Goal: Information Seeking & Learning: Learn about a topic

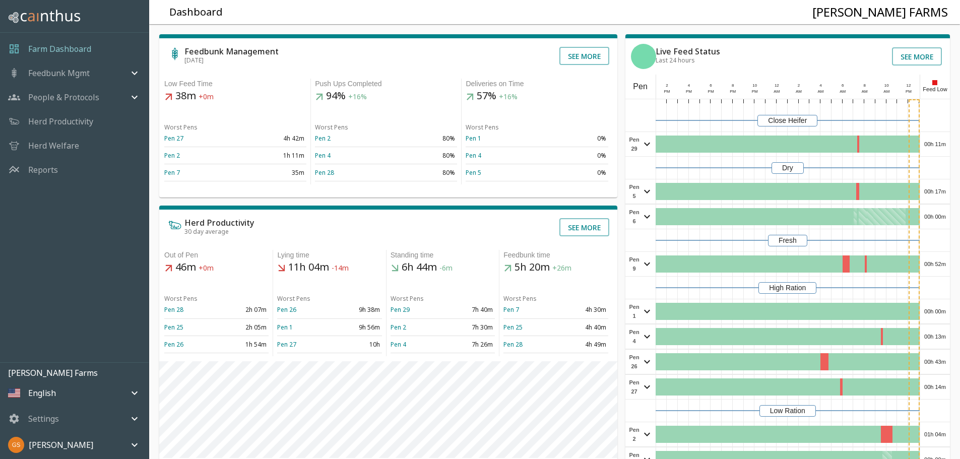
click at [52, 168] on p "Reports" at bounding box center [43, 170] width 30 height 12
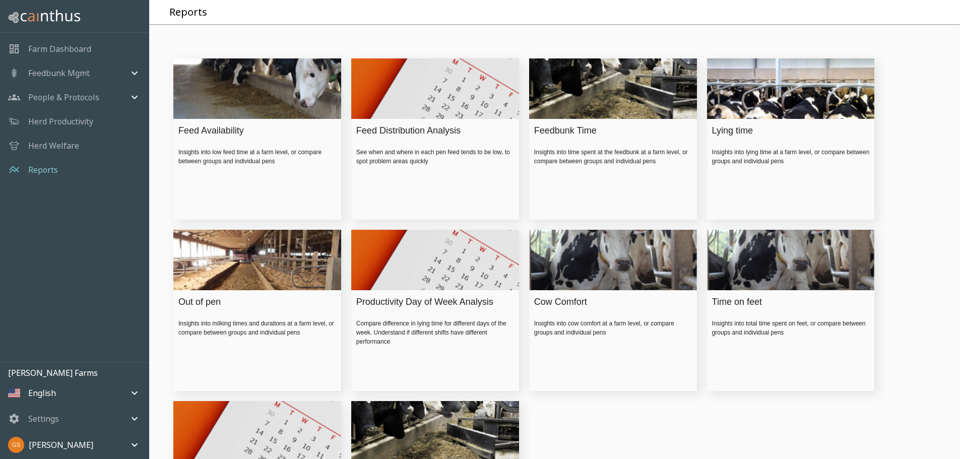
click at [242, 154] on div "Feed Availability Insights into low feed time at a farm level, or compare betwe…" at bounding box center [257, 145] width 168 height 52
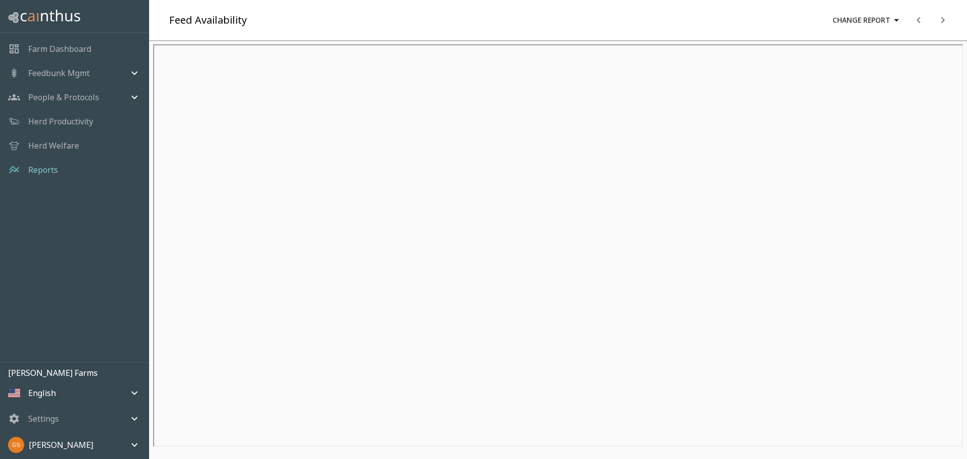
click at [49, 173] on p "Reports" at bounding box center [43, 170] width 30 height 12
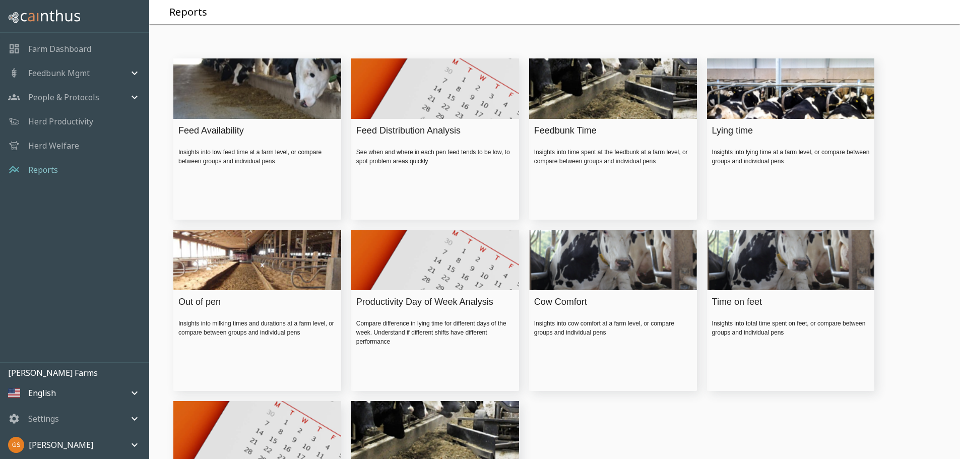
click at [565, 309] on div "Cow Comfort" at bounding box center [610, 302] width 153 height 14
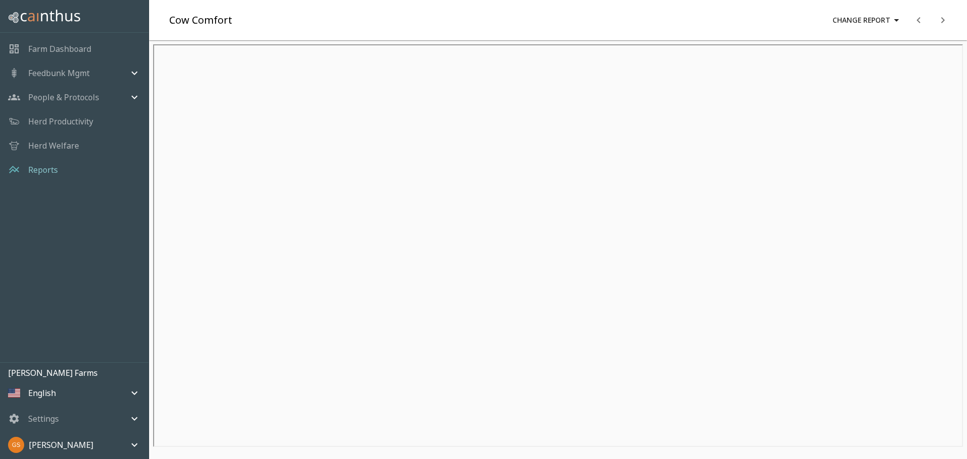
click at [49, 171] on p "Reports" at bounding box center [43, 170] width 30 height 12
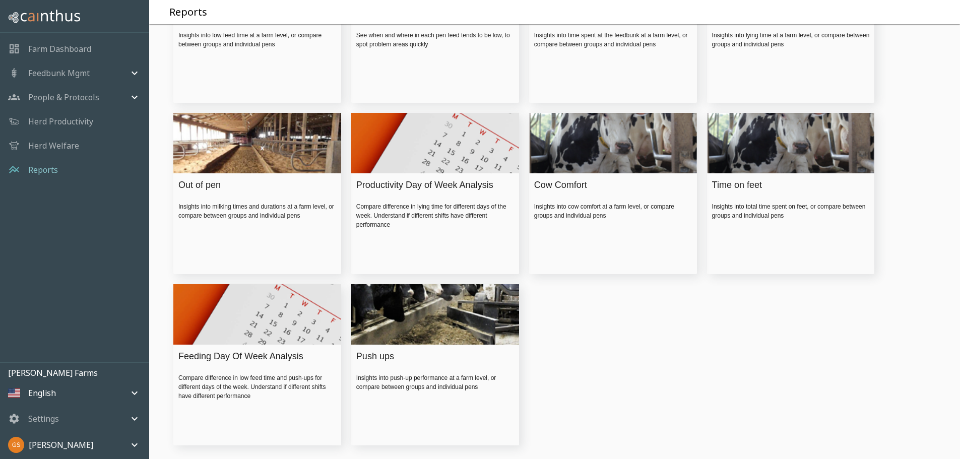
scroll to position [93, 0]
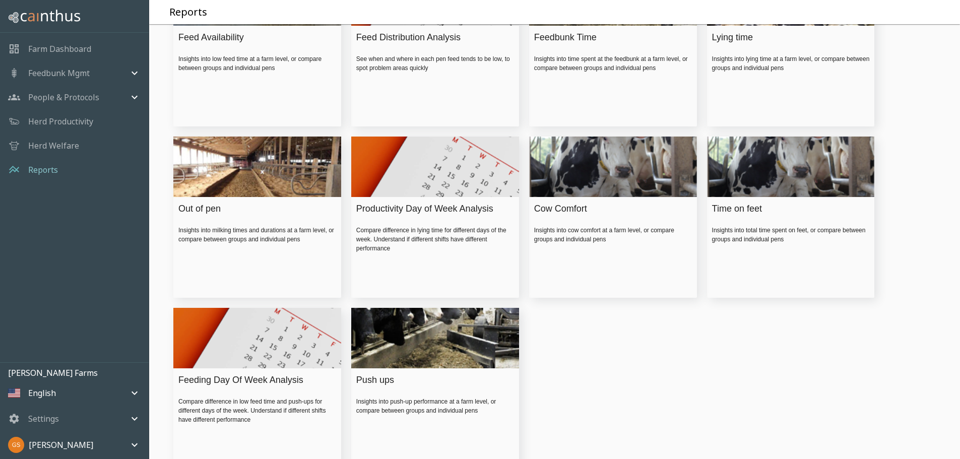
click at [208, 216] on div "Out of pen" at bounding box center [254, 209] width 153 height 14
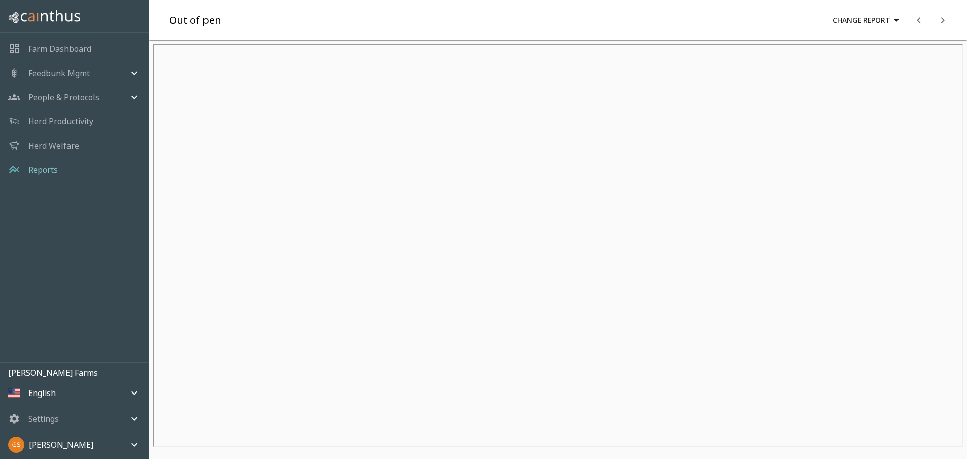
click at [79, 45] on p "Farm Dashboard" at bounding box center [59, 49] width 63 height 12
